Goal: Task Accomplishment & Management: Manage account settings

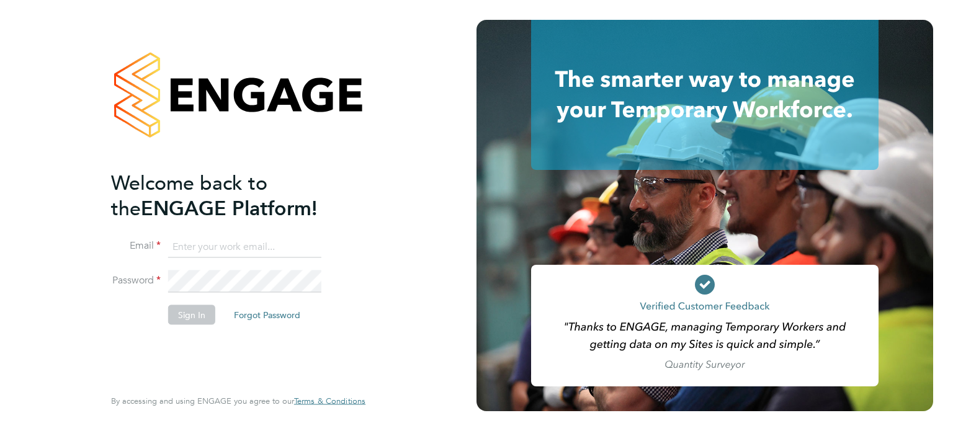
type input "[PERSON_NAME][EMAIL_ADDRESS][PERSON_NAME][DOMAIN_NAME]"
click at [190, 314] on button "Sign In" at bounding box center [191, 315] width 47 height 20
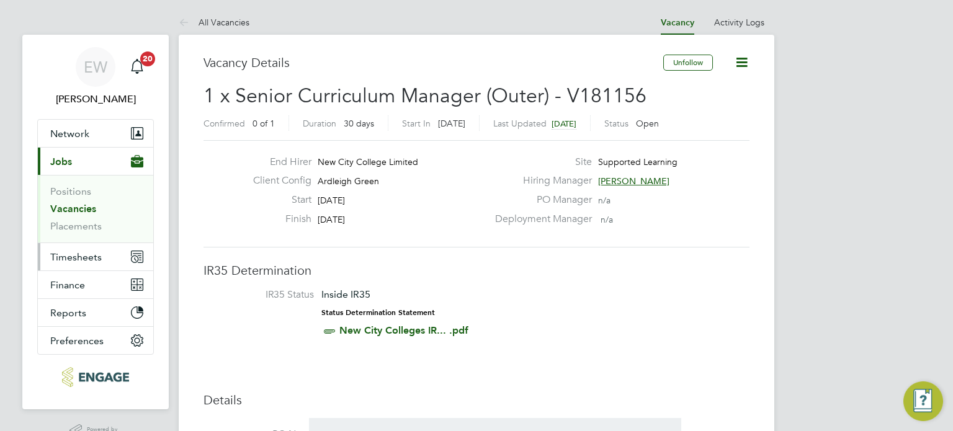
click at [61, 252] on span "Timesheets" at bounding box center [75, 257] width 51 height 12
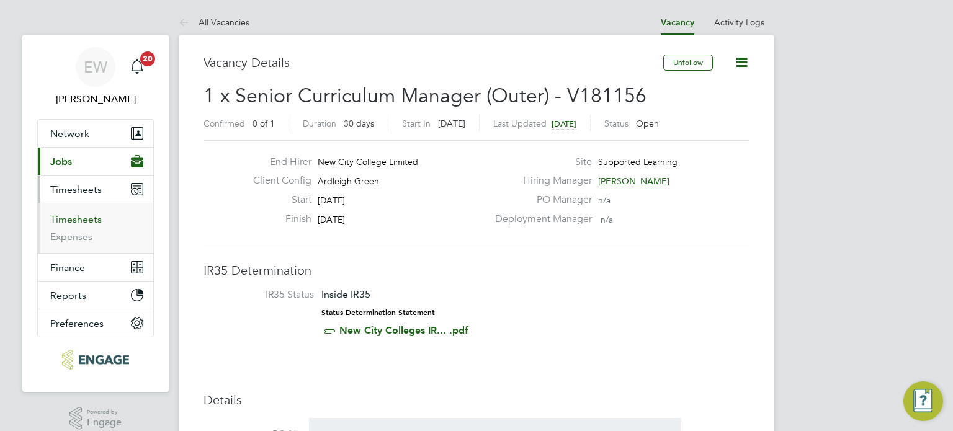
click at [92, 220] on link "Timesheets" at bounding box center [75, 219] width 51 height 12
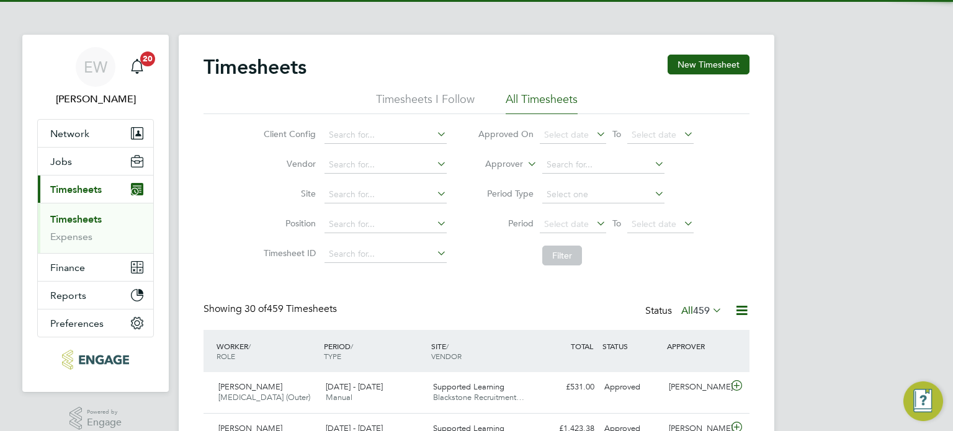
scroll to position [42, 108]
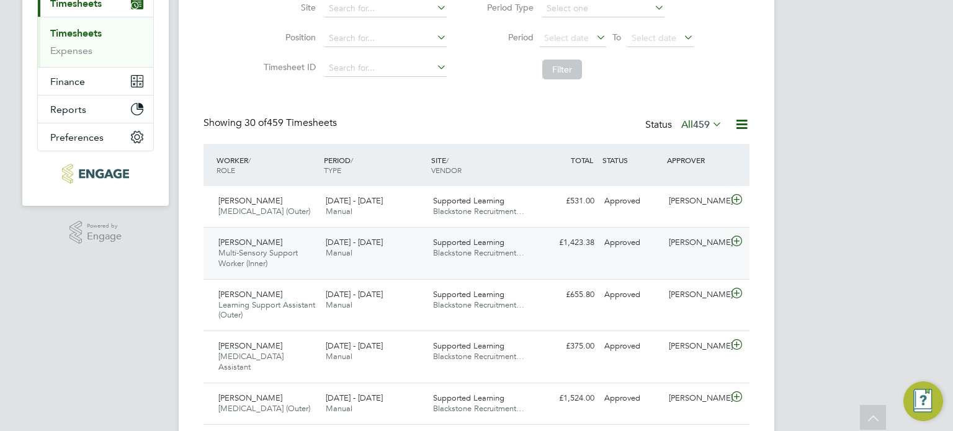
click at [342, 246] on div "22 - 28 Sep 2025 Manual" at bounding box center [374, 248] width 107 height 31
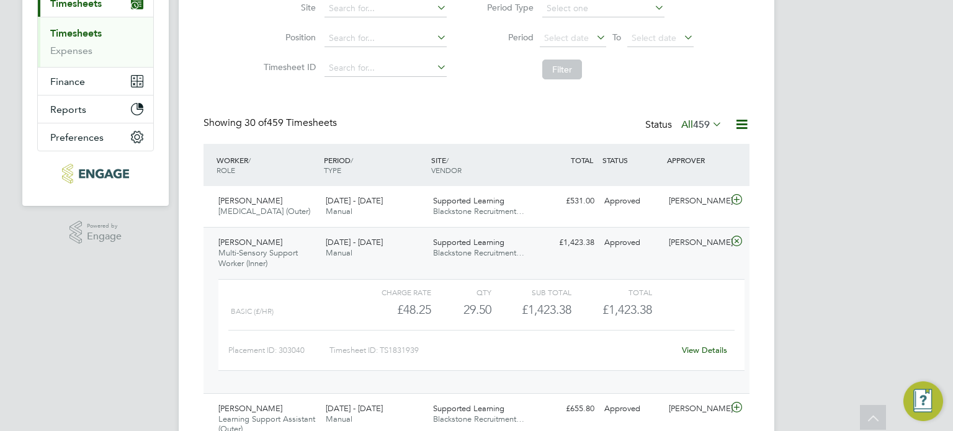
click at [711, 355] on link "View Details" at bounding box center [704, 350] width 45 height 11
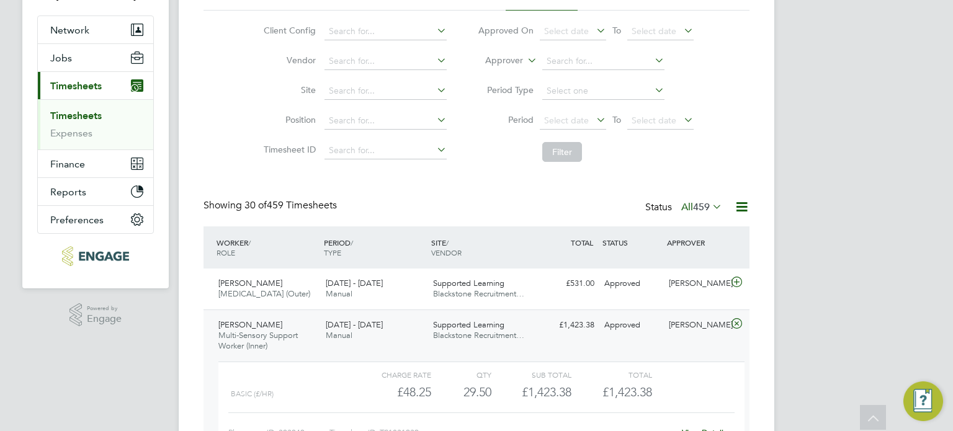
scroll to position [51, 0]
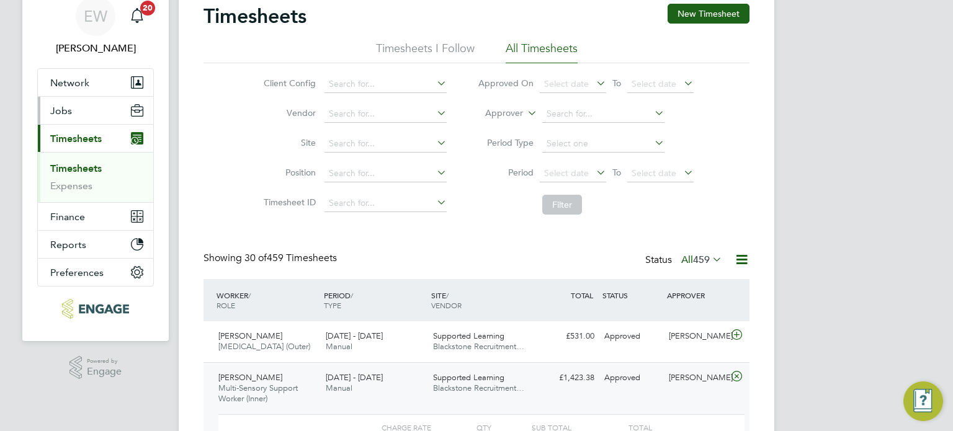
click at [57, 100] on button "Jobs" at bounding box center [95, 110] width 115 height 27
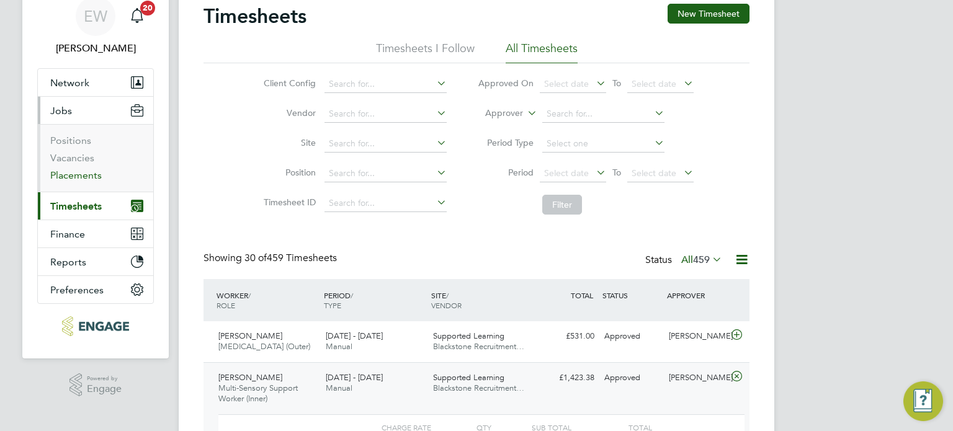
click at [74, 176] on link "Placements" at bounding box center [75, 175] width 51 height 12
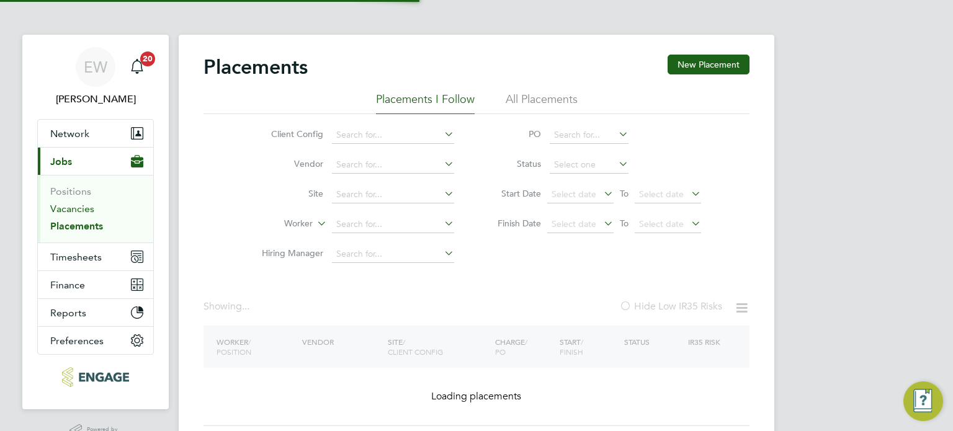
click at [82, 208] on link "Vacancies" at bounding box center [72, 209] width 44 height 12
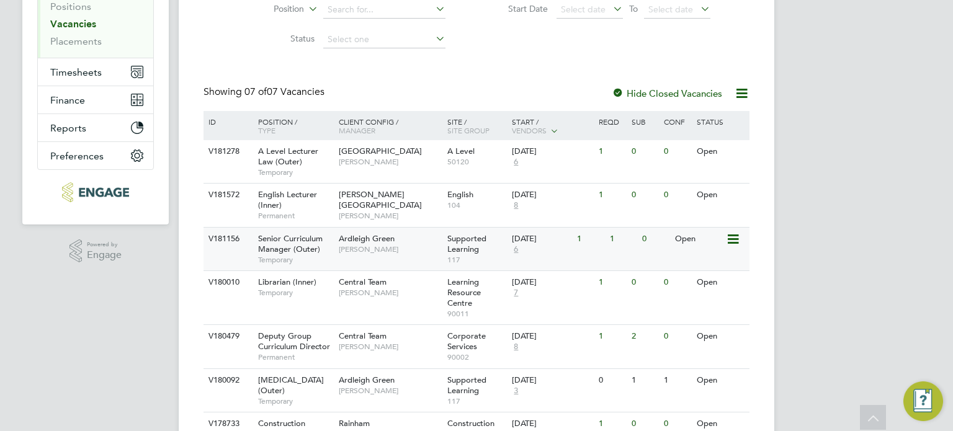
scroll to position [186, 0]
click at [308, 261] on span "Temporary" at bounding box center [295, 259] width 74 height 10
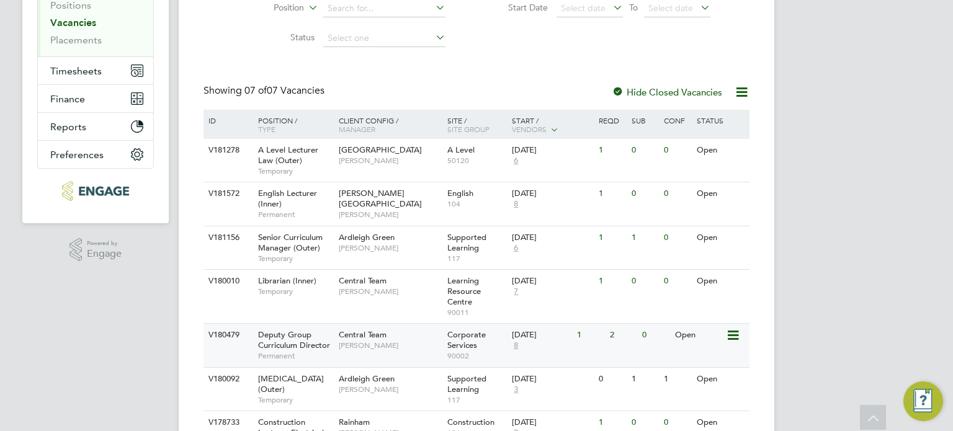
click at [315, 355] on span "Permanent" at bounding box center [295, 356] width 74 height 10
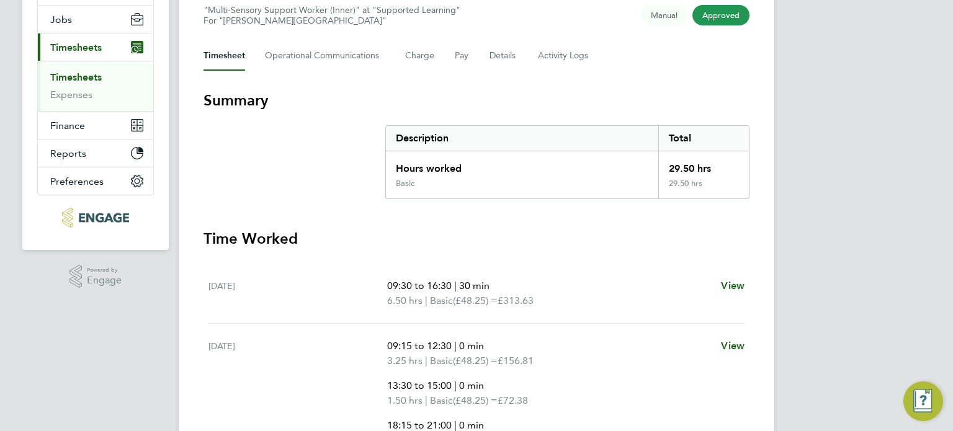
scroll to position [124, 0]
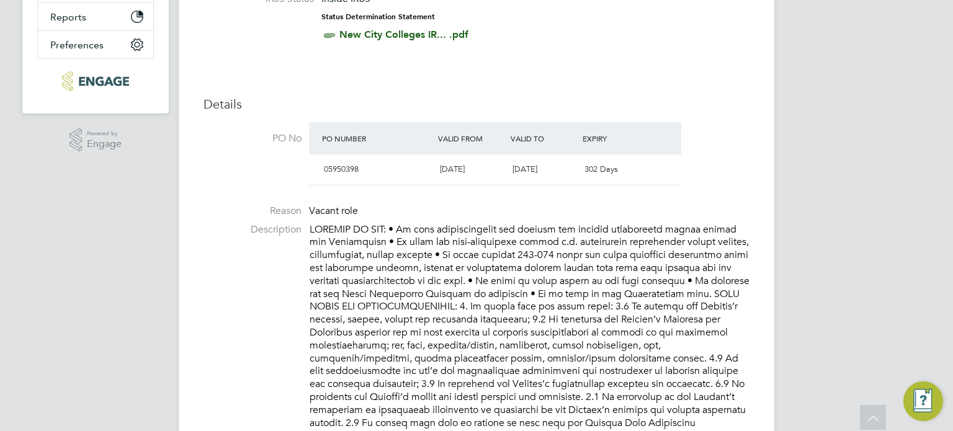
scroll to position [372, 0]
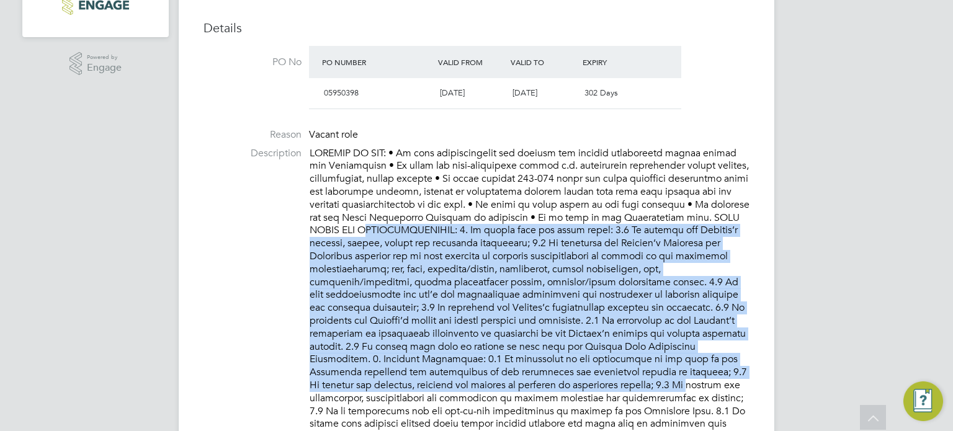
drag, startPoint x: 499, startPoint y: 332, endPoint x: 347, endPoint y: 200, distance: 200.9
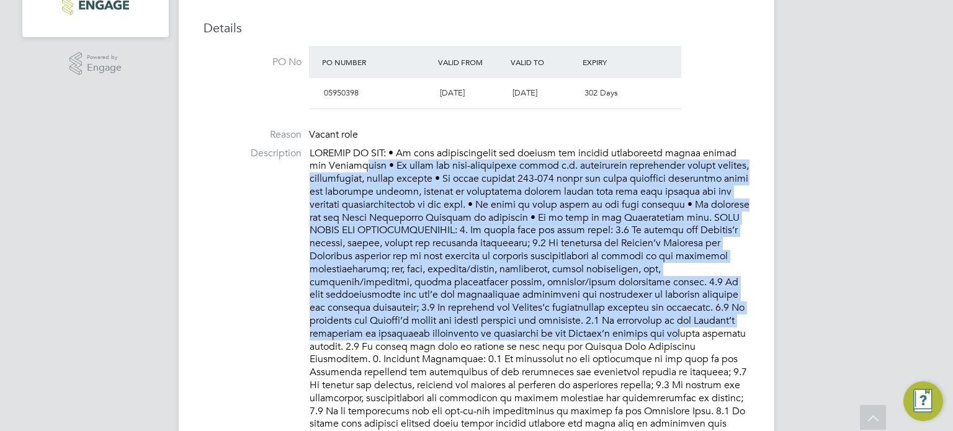
drag, startPoint x: 341, startPoint y: 171, endPoint x: 648, endPoint y: 395, distance: 380.0
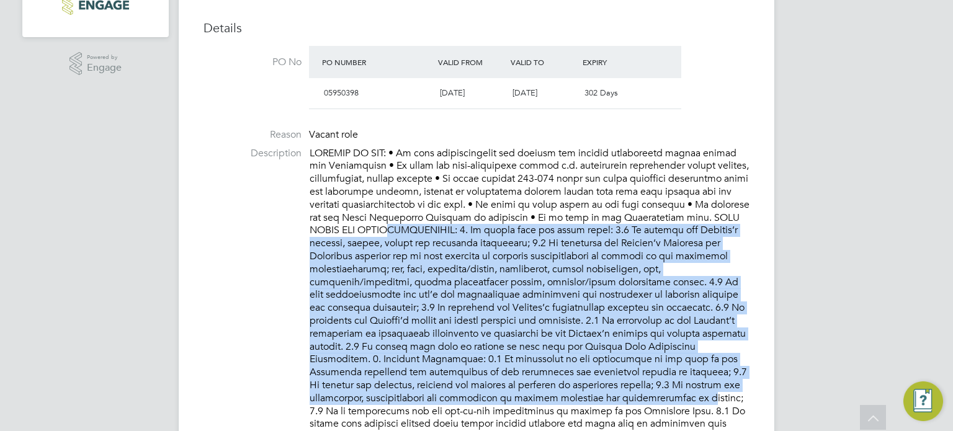
drag, startPoint x: 597, startPoint y: 368, endPoint x: 396, endPoint y: 224, distance: 248.1
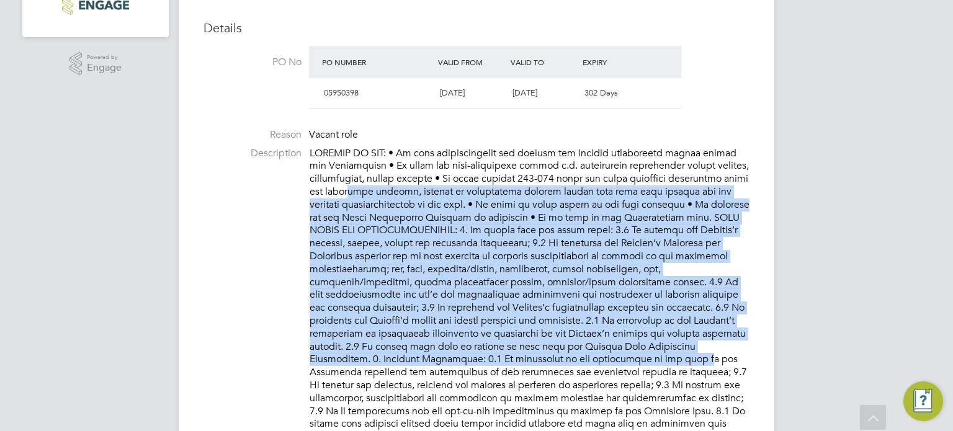
drag, startPoint x: 375, startPoint y: 187, endPoint x: 633, endPoint y: 412, distance: 342.5
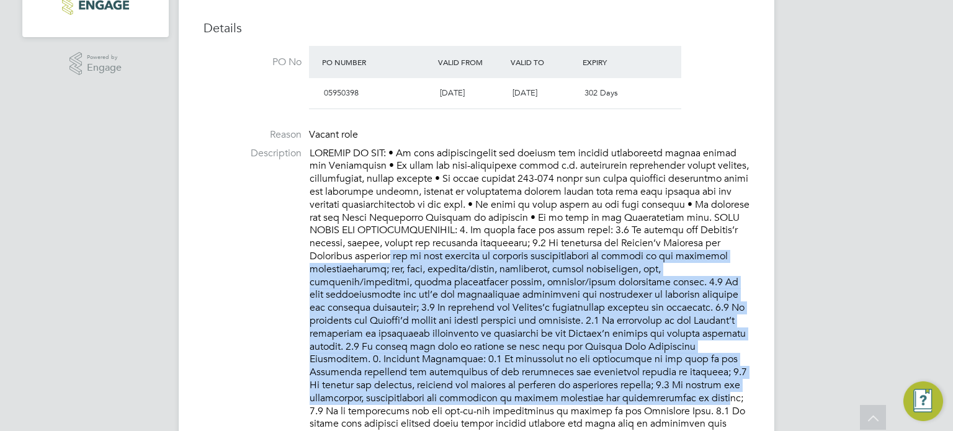
drag, startPoint x: 563, startPoint y: 337, endPoint x: 337, endPoint y: 218, distance: 255.3
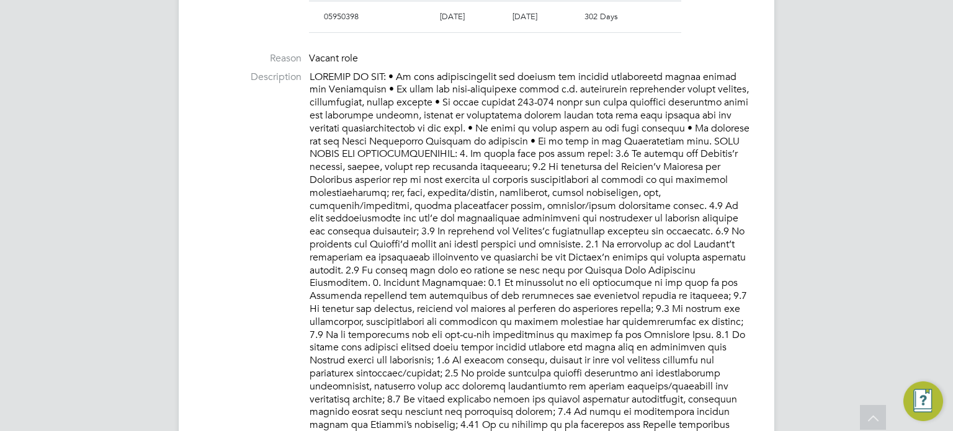
scroll to position [682, 0]
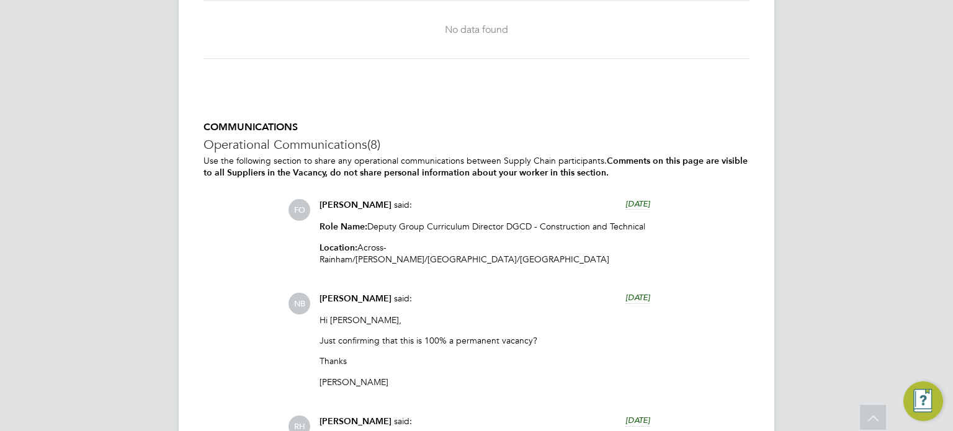
scroll to position [3536, 0]
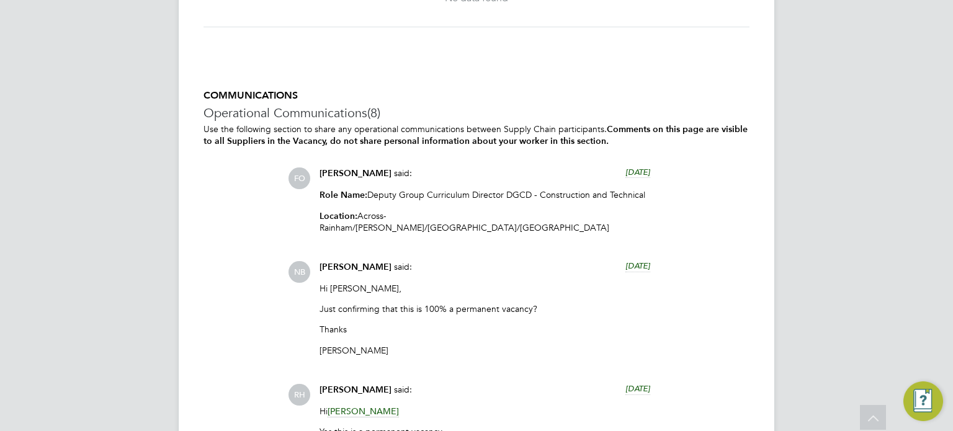
drag, startPoint x: 540, startPoint y: 207, endPoint x: 650, endPoint y: 209, distance: 110.4
click at [650, 209] on div "[PERSON_NAME] said: [DATE] Role Name: Deputy Group Curriculum Director DGCD - C…" at bounding box center [484, 205] width 343 height 76
drag, startPoint x: 362, startPoint y: 228, endPoint x: 581, endPoint y: 225, distance: 219.0
click at [568, 225] on p "Location: Across - [GEOGRAPHIC_DATA]/[GEOGRAPHIC_DATA]/[GEOGRAPHIC_DATA]/[GEOGR…" at bounding box center [484, 221] width 331 height 23
drag, startPoint x: 600, startPoint y: 228, endPoint x: 460, endPoint y: 226, distance: 140.8
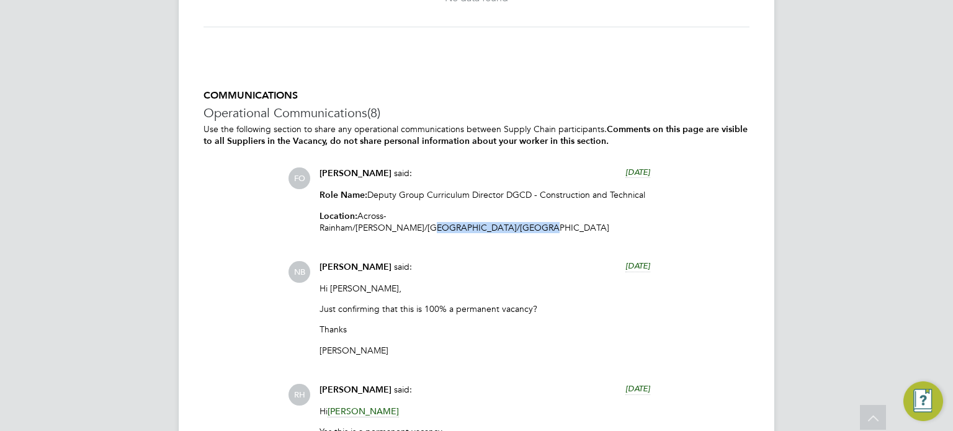
click at [487, 225] on p "Location: Across - [GEOGRAPHIC_DATA]/[GEOGRAPHIC_DATA]/[GEOGRAPHIC_DATA]/[GEOGR…" at bounding box center [484, 221] width 331 height 23
drag, startPoint x: 393, startPoint y: 227, endPoint x: 478, endPoint y: 227, distance: 85.6
click at [478, 227] on p "Location: Across - [GEOGRAPHIC_DATA]/[GEOGRAPHIC_DATA]/[GEOGRAPHIC_DATA]/[GEOGR…" at bounding box center [484, 221] width 331 height 23
click at [401, 227] on p "Location: Across - [GEOGRAPHIC_DATA]/[GEOGRAPHIC_DATA]/[GEOGRAPHIC_DATA]/[GEOGR…" at bounding box center [484, 221] width 331 height 23
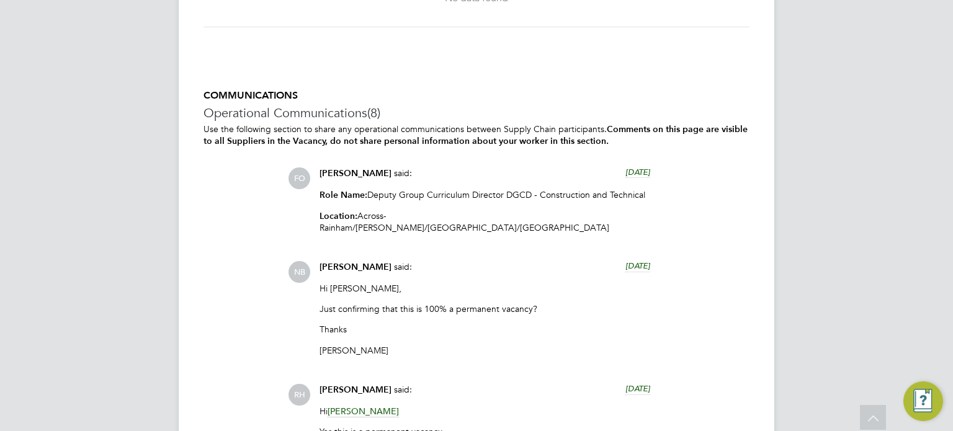
click at [439, 228] on p "Location: Across - [GEOGRAPHIC_DATA]/[GEOGRAPHIC_DATA]/[GEOGRAPHIC_DATA]/[GEOGR…" at bounding box center [484, 221] width 331 height 23
click at [477, 228] on p "Location: Across - [GEOGRAPHIC_DATA]/[GEOGRAPHIC_DATA]/[GEOGRAPHIC_DATA]/[GEOGR…" at bounding box center [484, 221] width 331 height 23
drag, startPoint x: 558, startPoint y: 228, endPoint x: 498, endPoint y: 225, distance: 60.2
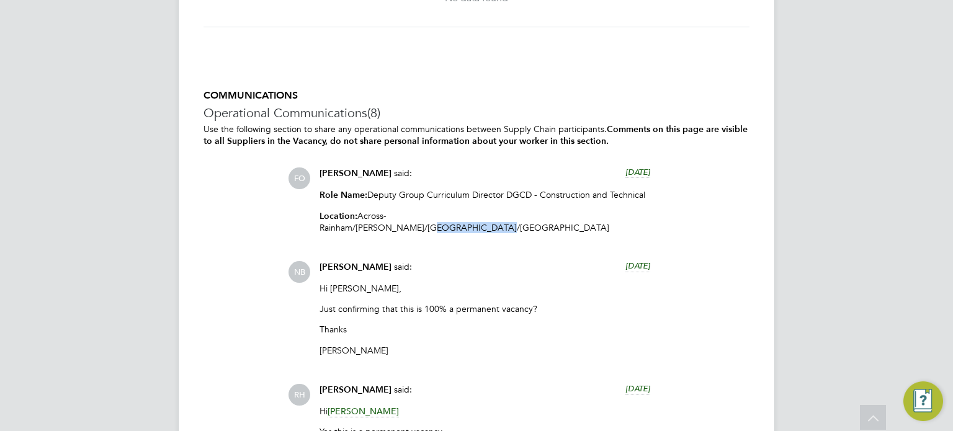
click at [498, 225] on p "Location: Across - [GEOGRAPHIC_DATA]/[GEOGRAPHIC_DATA]/[GEOGRAPHIC_DATA]/[GEOGR…" at bounding box center [484, 221] width 331 height 23
click at [578, 228] on p "Location: Across - [GEOGRAPHIC_DATA]/[GEOGRAPHIC_DATA]/[GEOGRAPHIC_DATA]/[GEOGR…" at bounding box center [484, 221] width 331 height 23
drag, startPoint x: 591, startPoint y: 228, endPoint x: 432, endPoint y: 230, distance: 158.8
click at [432, 230] on p "Location: Across - [GEOGRAPHIC_DATA]/[GEOGRAPHIC_DATA]/[GEOGRAPHIC_DATA]/[GEOGR…" at bounding box center [484, 221] width 331 height 23
click at [409, 227] on p "Location: Across - [GEOGRAPHIC_DATA]/[GEOGRAPHIC_DATA]/[GEOGRAPHIC_DATA]/[GEOGR…" at bounding box center [484, 221] width 331 height 23
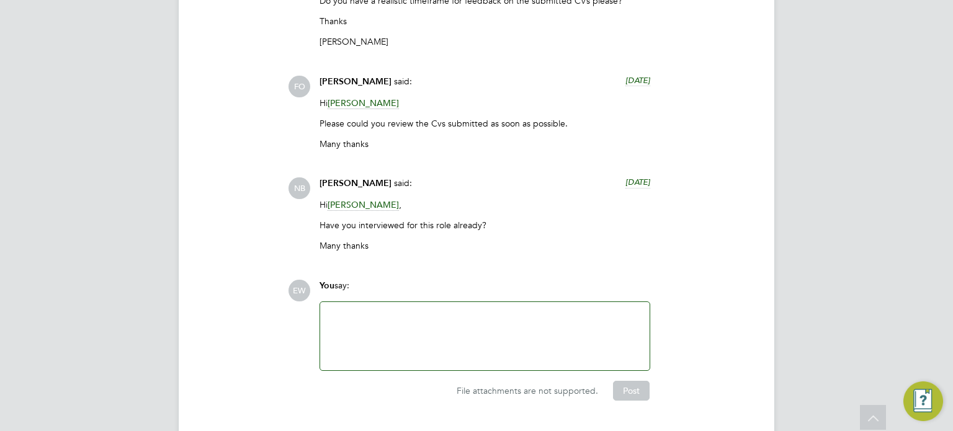
scroll to position [4223, 0]
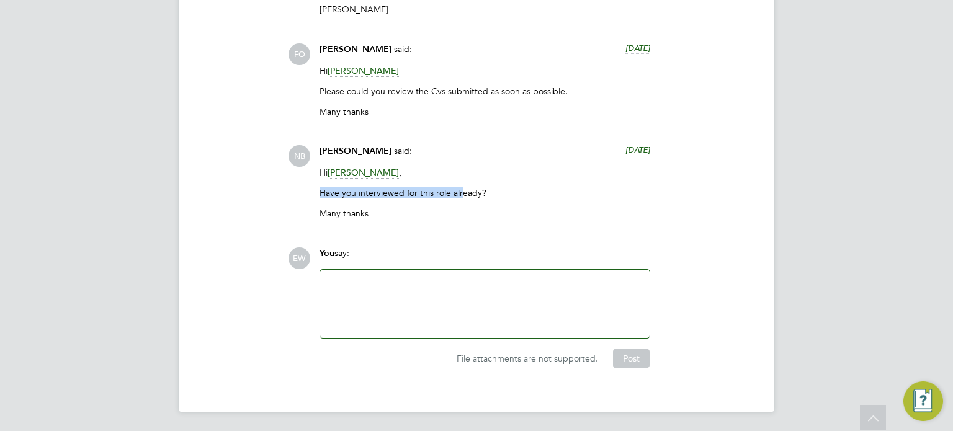
drag, startPoint x: 437, startPoint y: 190, endPoint x: 312, endPoint y: 186, distance: 124.7
click at [312, 186] on div "NB [PERSON_NAME] said: [DATE] Hi [PERSON_NAME] , Have you interviewed for this …" at bounding box center [518, 187] width 461 height 84
drag, startPoint x: 318, startPoint y: 215, endPoint x: 295, endPoint y: 215, distance: 23.6
click at [295, 215] on div "NB [PERSON_NAME] said: [DATE] Hi [PERSON_NAME] , Have you interviewed for this …" at bounding box center [518, 187] width 461 height 84
drag, startPoint x: 475, startPoint y: 190, endPoint x: 320, endPoint y: 190, distance: 155.1
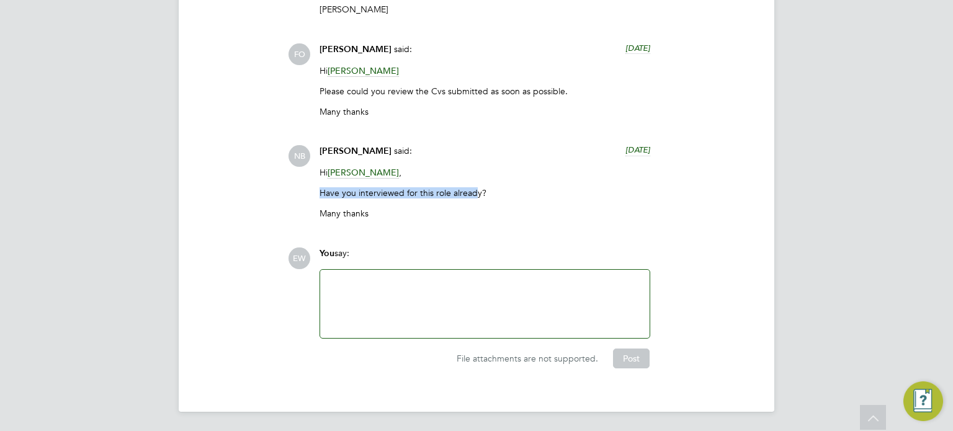
click at [320, 190] on p "Have you interviewed for this role already?" at bounding box center [484, 192] width 331 height 11
click at [470, 197] on p "Have you interviewed for this role already?" at bounding box center [484, 192] width 331 height 11
drag, startPoint x: 481, startPoint y: 194, endPoint x: 320, endPoint y: 193, distance: 161.3
click at [320, 193] on p "Have you interviewed for this role already?" at bounding box center [484, 192] width 331 height 11
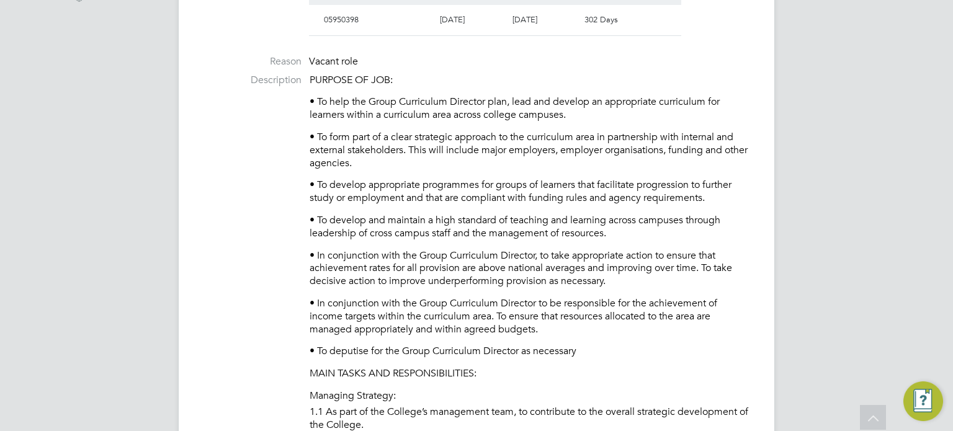
scroll to position [315, 0]
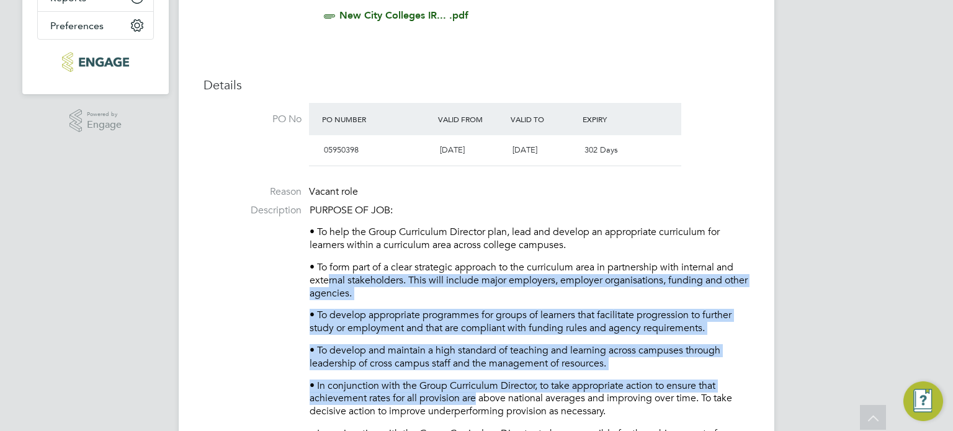
drag, startPoint x: 476, startPoint y: 394, endPoint x: 325, endPoint y: 272, distance: 194.5
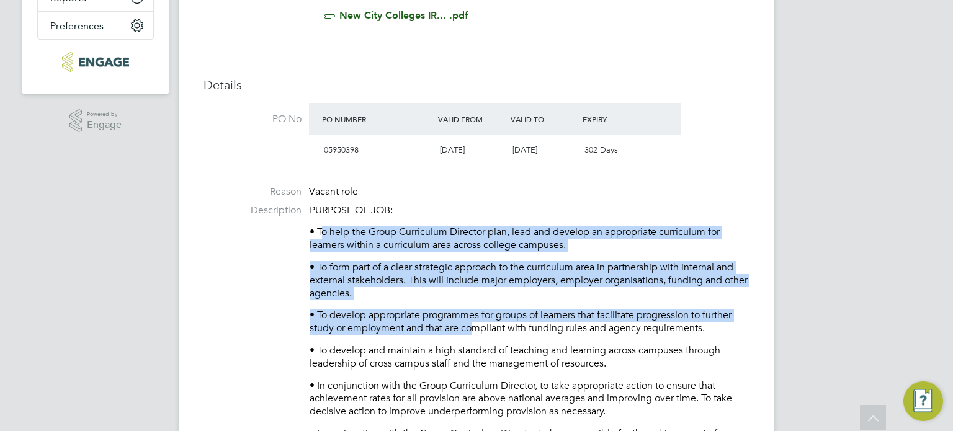
drag, startPoint x: 323, startPoint y: 238, endPoint x: 528, endPoint y: 365, distance: 241.8
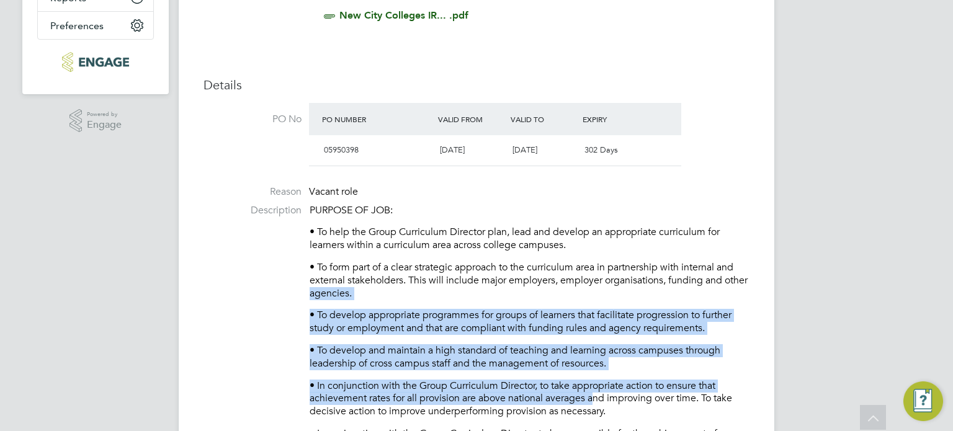
drag, startPoint x: 595, startPoint y: 403, endPoint x: 330, endPoint y: 297, distance: 286.1
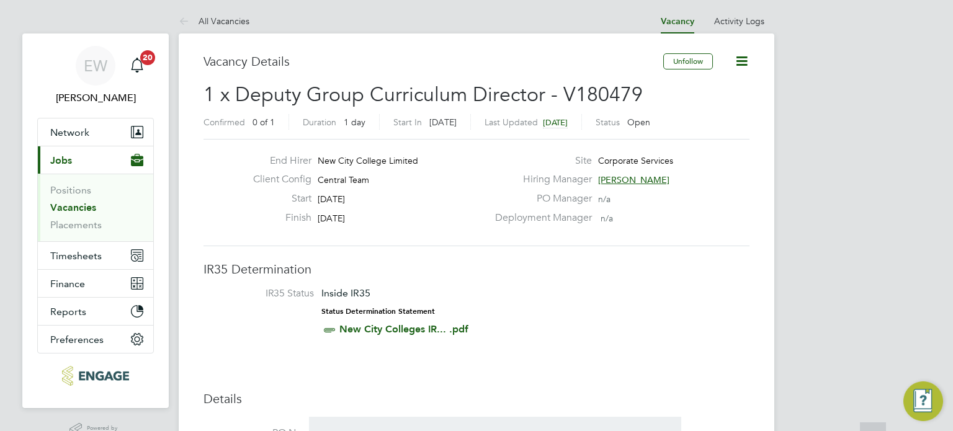
scroll to position [0, 0]
drag, startPoint x: 604, startPoint y: 217, endPoint x: 506, endPoint y: 216, distance: 98.0
click at [506, 216] on div "Deployment Manager n/a" at bounding box center [621, 222] width 267 height 19
